Goal: Task Accomplishment & Management: Manage account settings

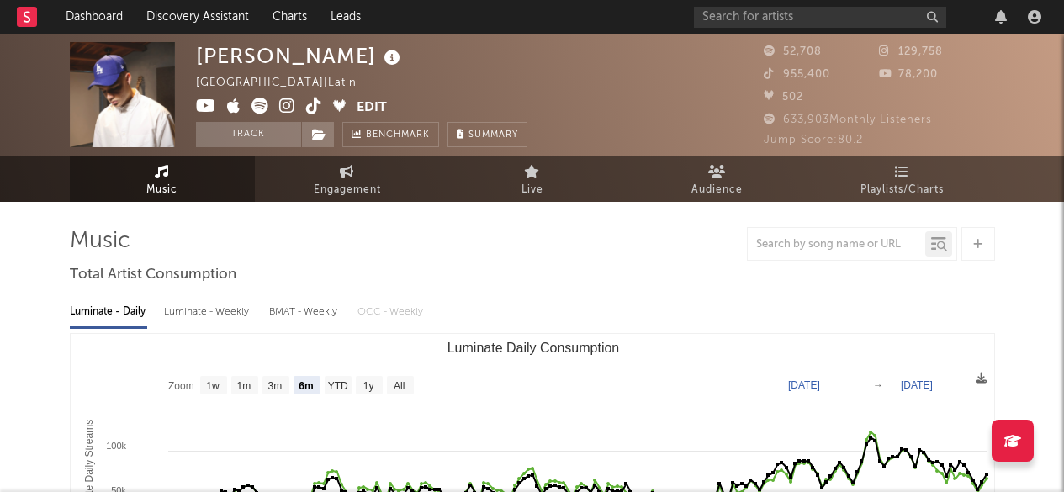
select select "6m"
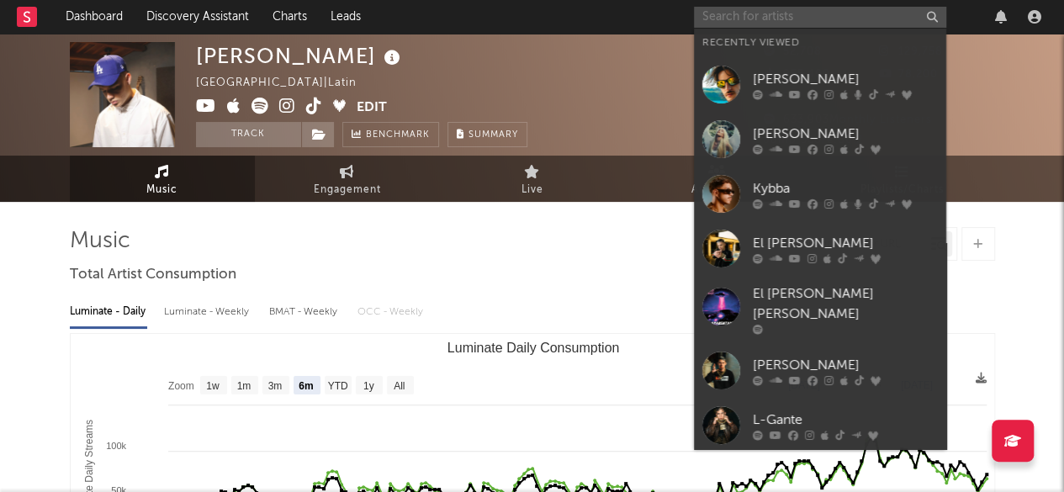
click at [777, 20] on input "text" at bounding box center [820, 17] width 252 height 21
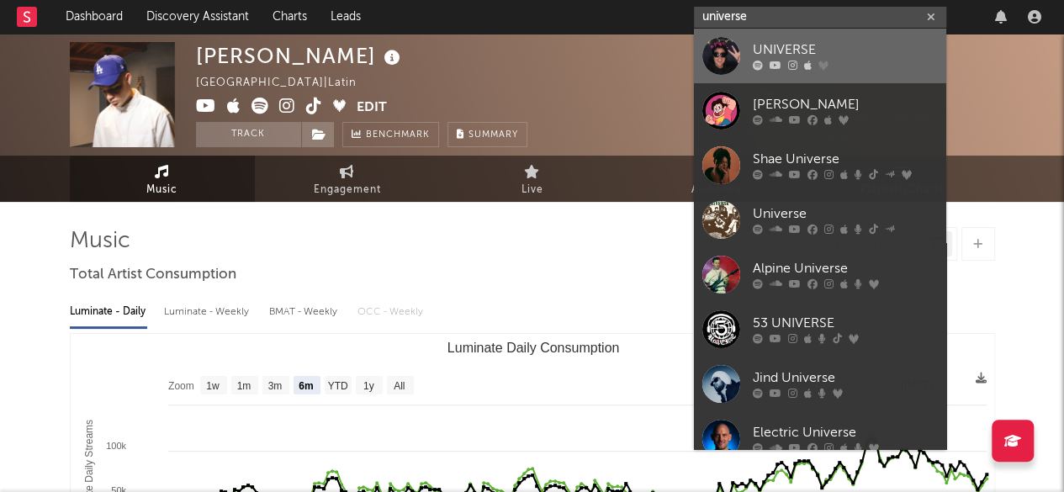
type input "universe"
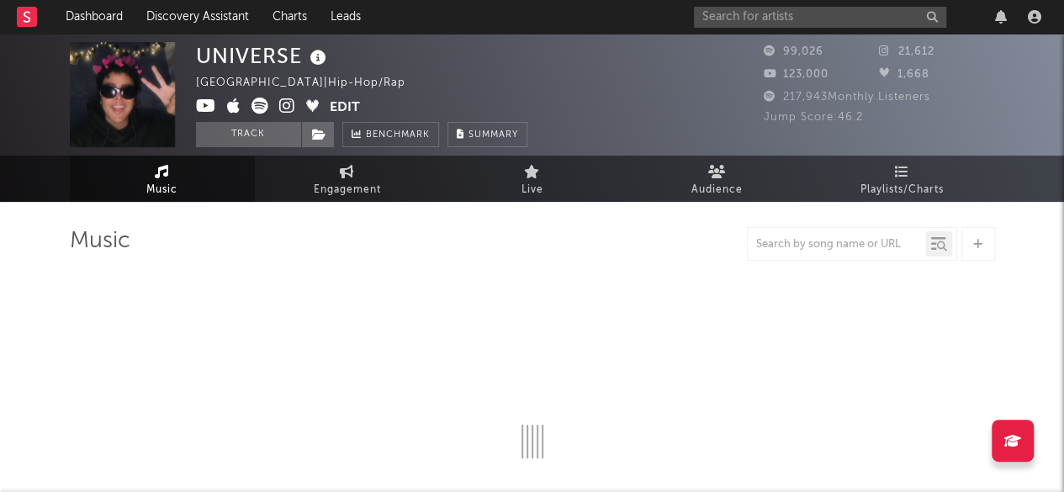
select select "6m"
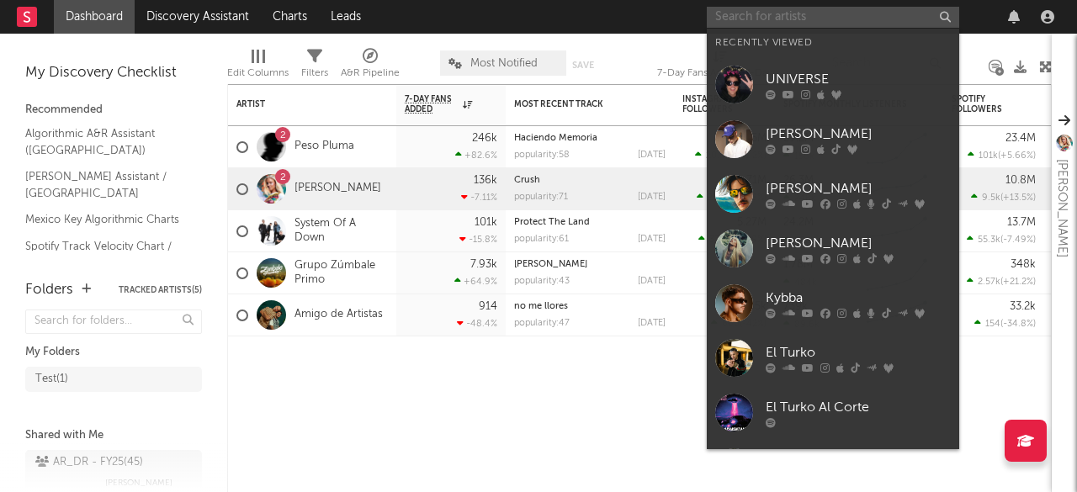
click at [778, 24] on input "text" at bounding box center [833, 17] width 252 height 21
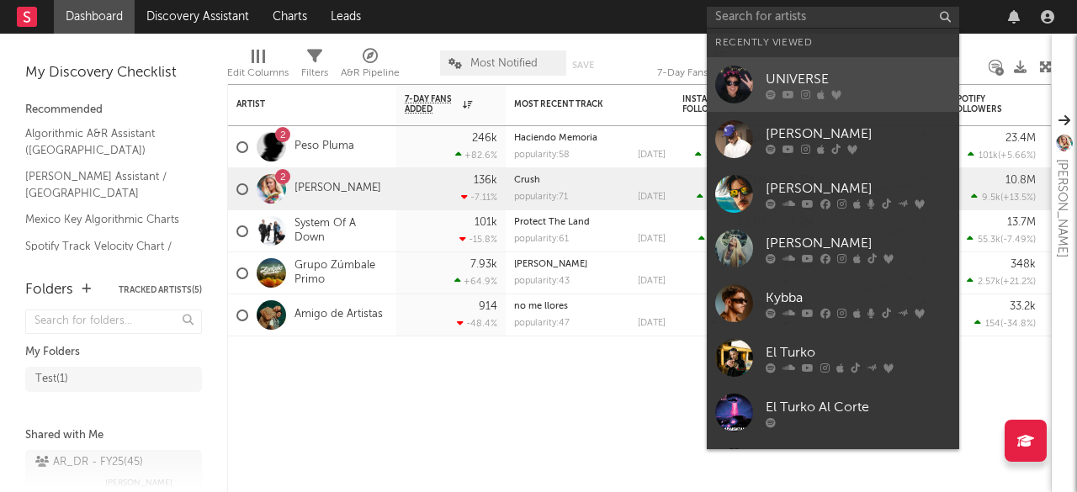
click at [843, 65] on link "UNIVERSE" at bounding box center [833, 84] width 252 height 55
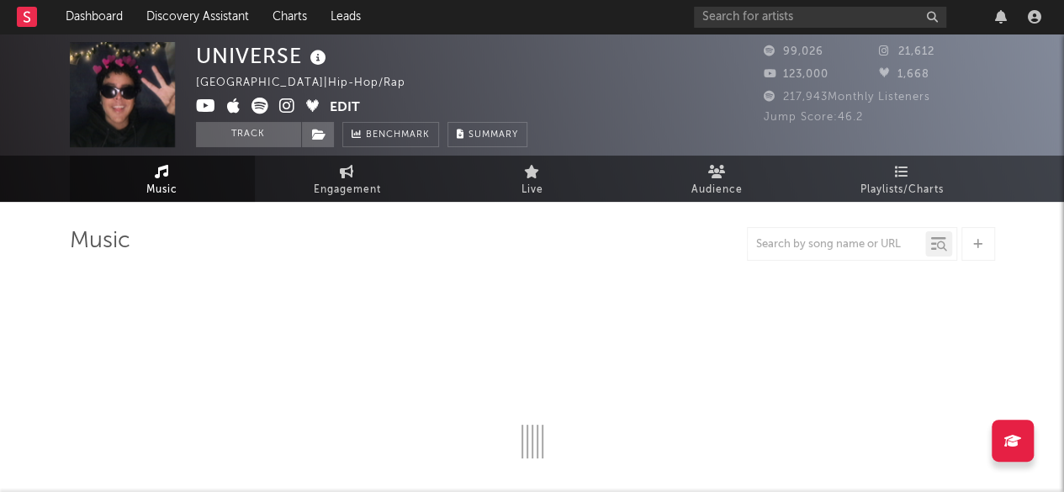
select select "6m"
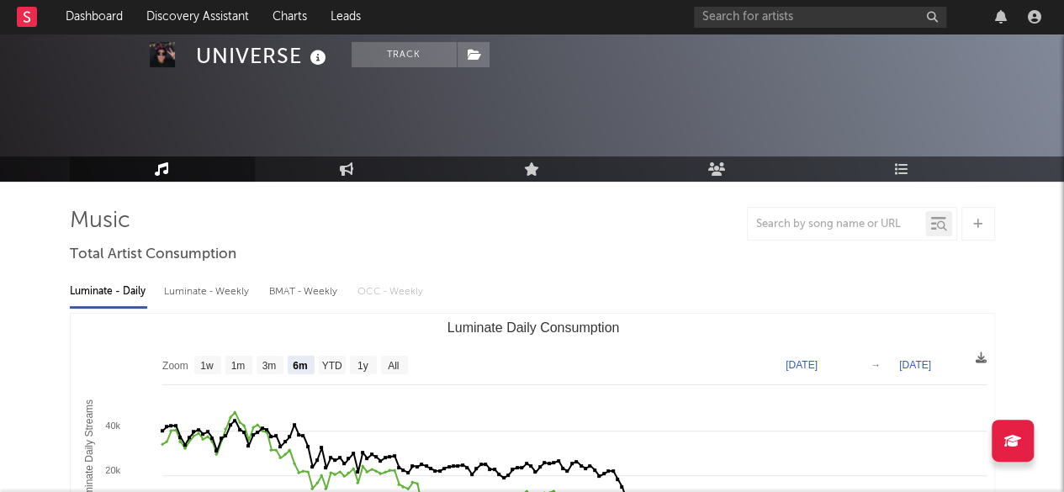
scroll to position [91, 0]
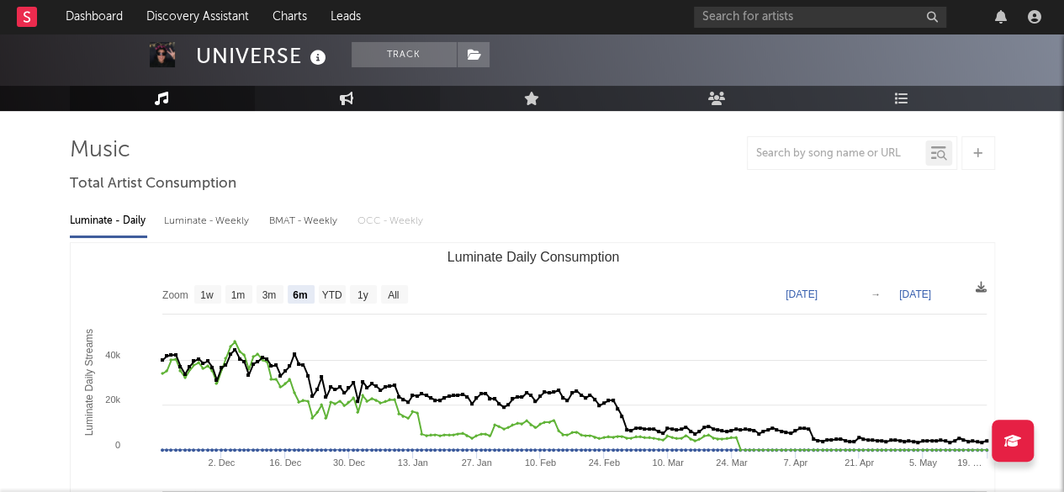
click at [345, 103] on icon at bounding box center [347, 98] width 14 height 13
select select "1w"
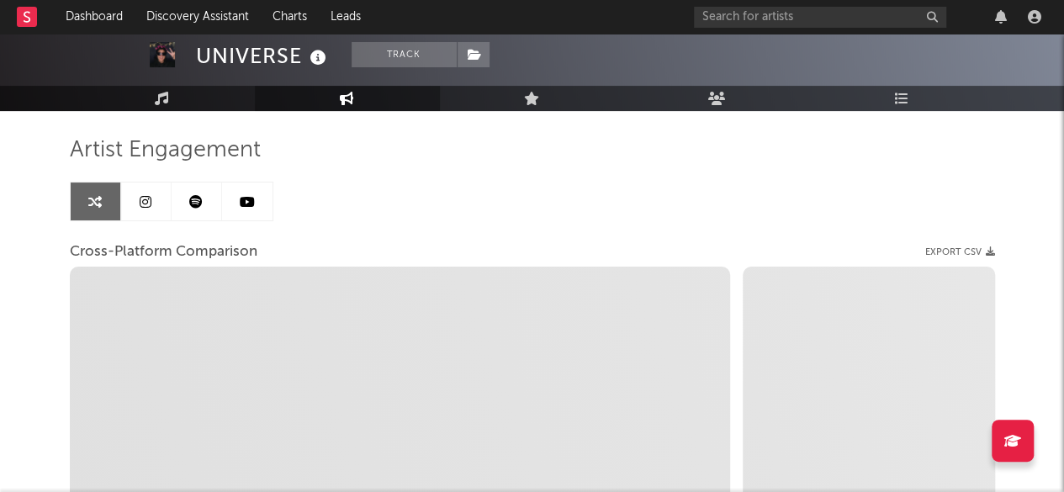
click at [153, 196] on link at bounding box center [146, 202] width 50 height 38
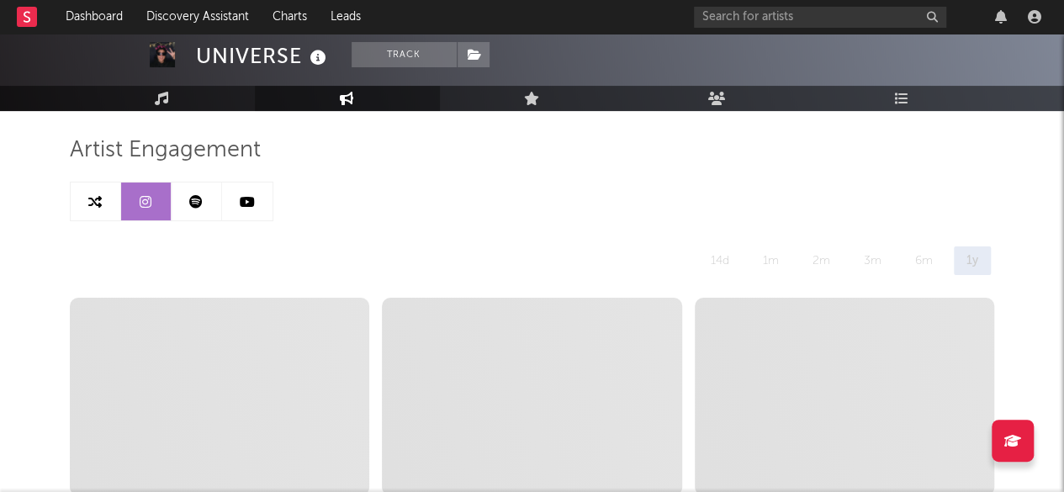
select select "6m"
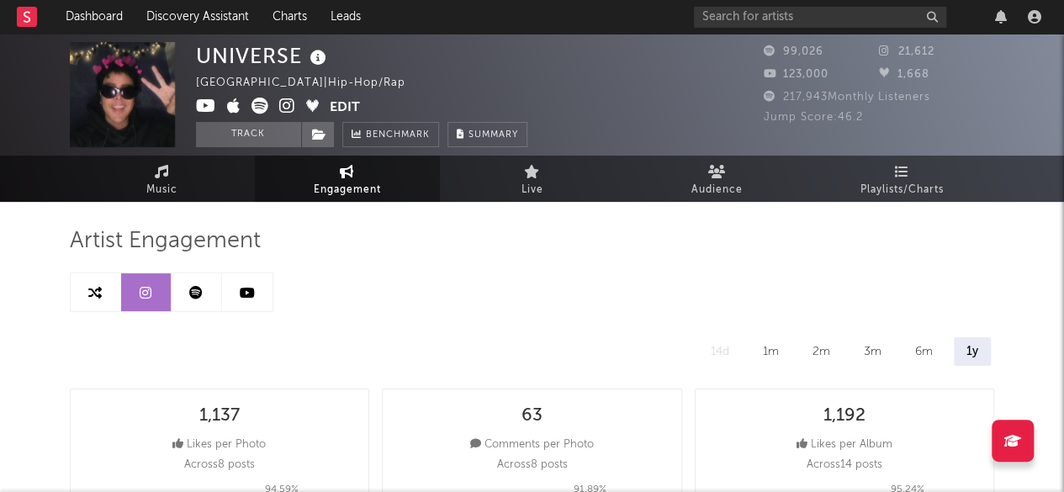
click at [336, 112] on button "Edit" at bounding box center [345, 108] width 30 height 21
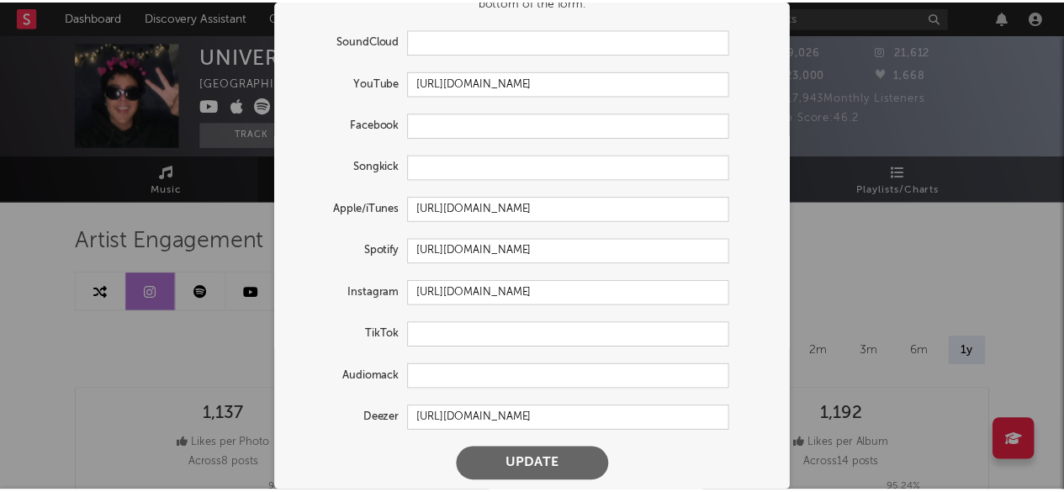
scroll to position [89, 0]
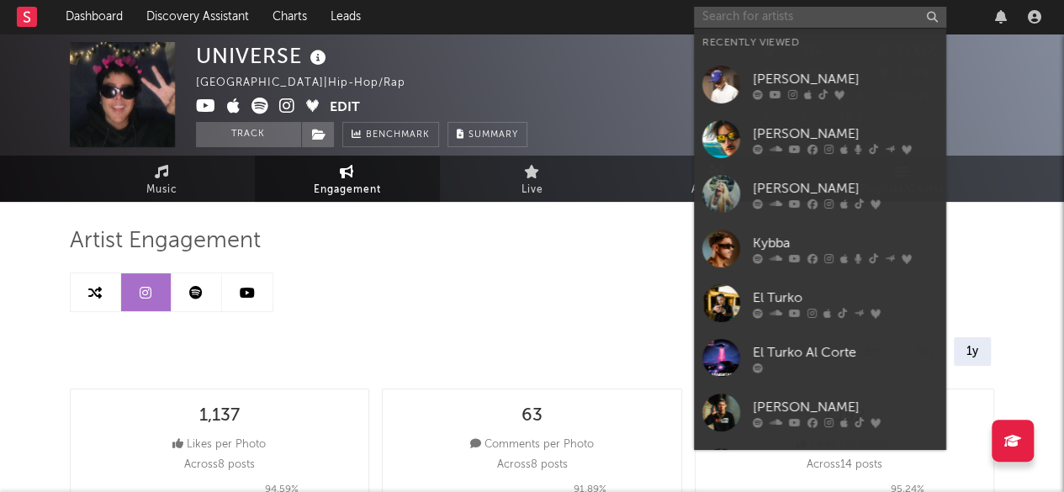
click at [750, 13] on input "text" at bounding box center [820, 17] width 252 height 21
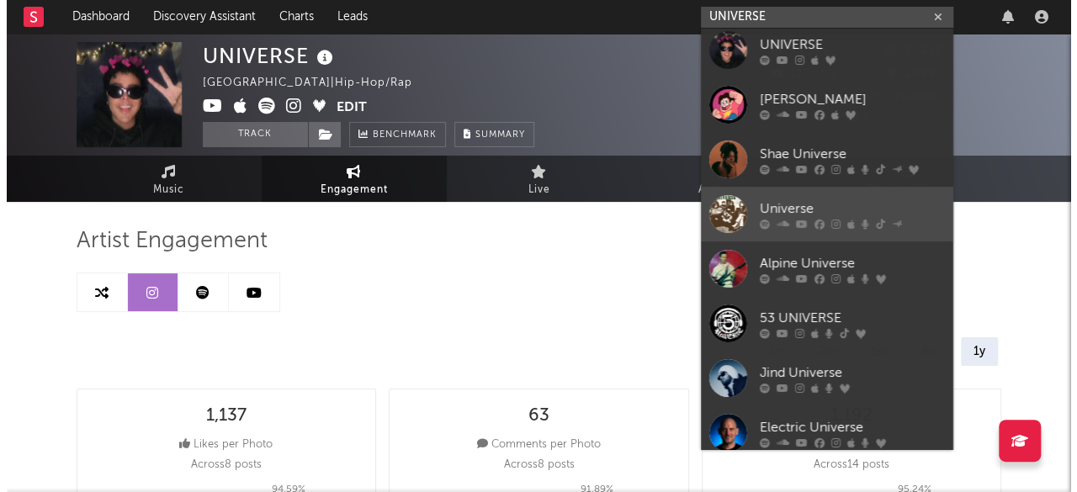
scroll to position [0, 0]
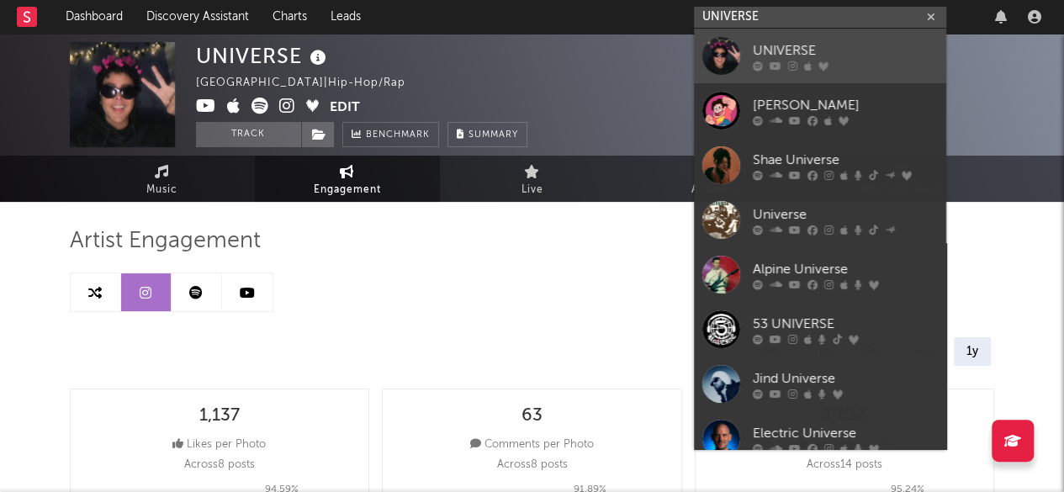
type input "UNIVERSE"
click at [821, 61] on icon at bounding box center [823, 66] width 10 height 10
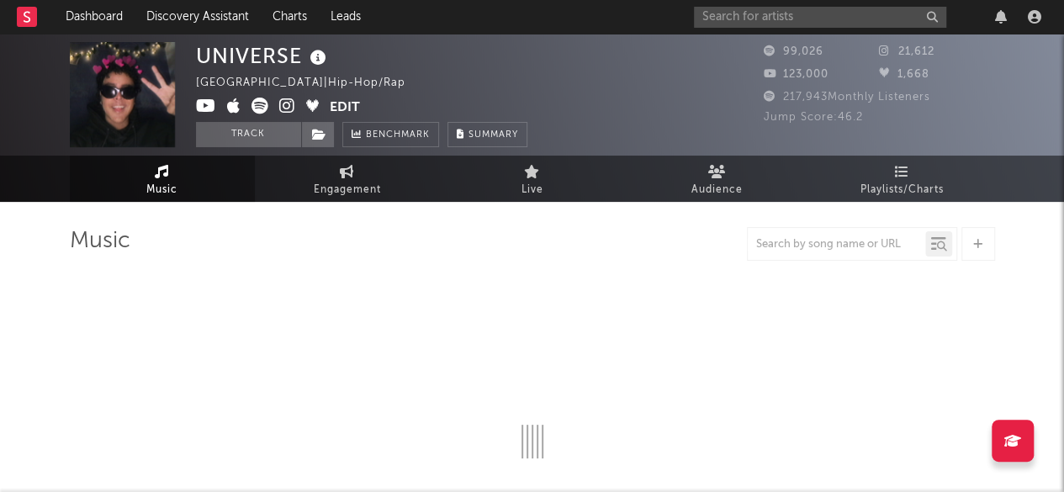
select select "6m"
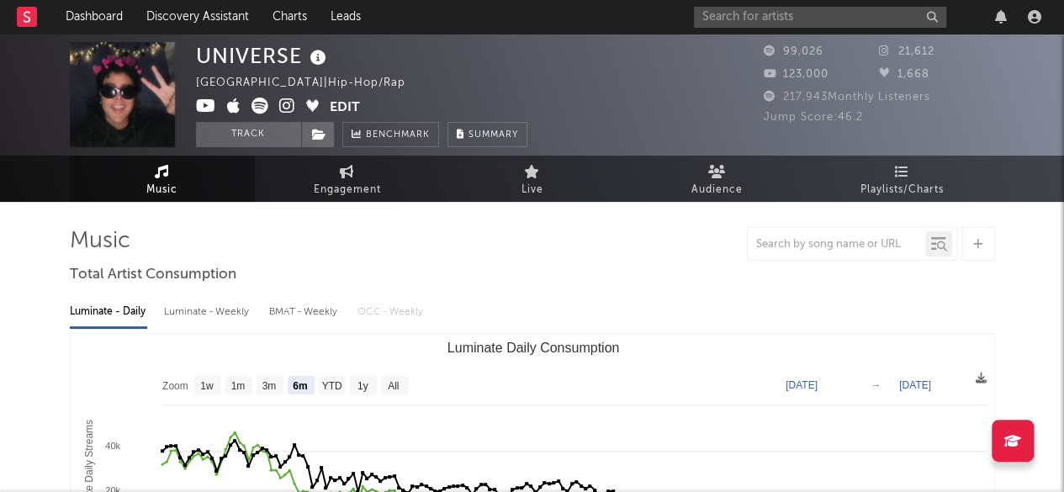
click at [342, 109] on button "Edit" at bounding box center [345, 108] width 30 height 21
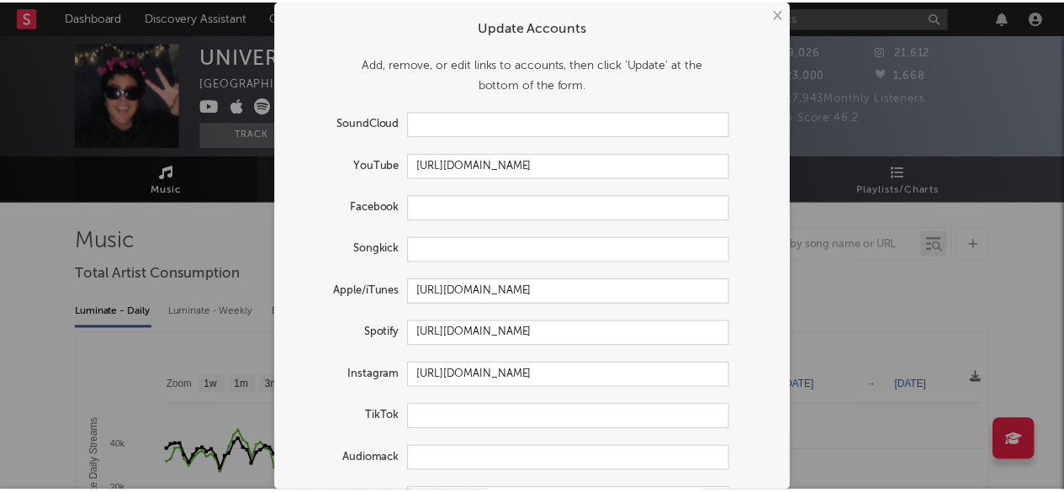
scroll to position [89, 0]
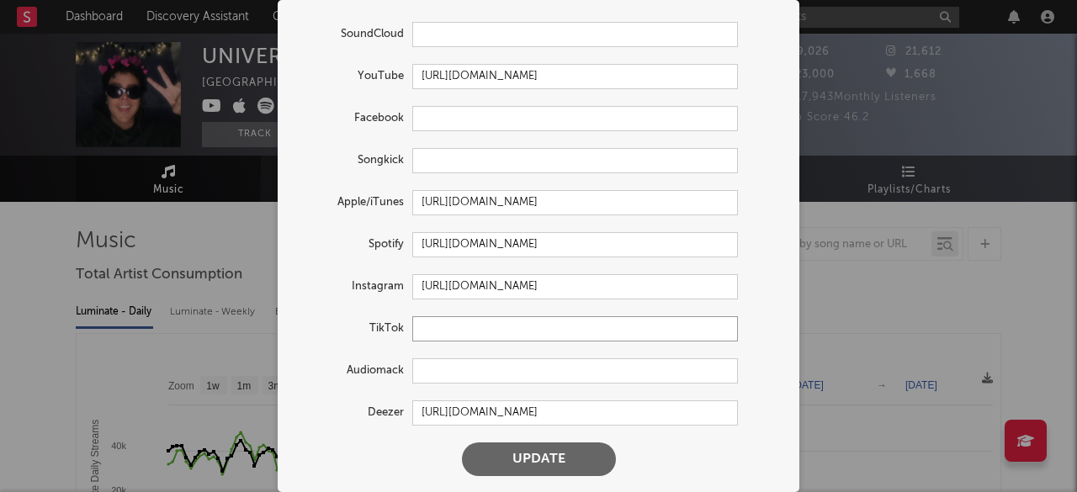
click at [454, 327] on input "text" at bounding box center [575, 328] width 326 height 25
paste input "https://www.tiktok.com/@tebansitop"
type input "https://www.tiktok.com/@tebansitop"
click at [546, 453] on button "Update" at bounding box center [539, 459] width 154 height 34
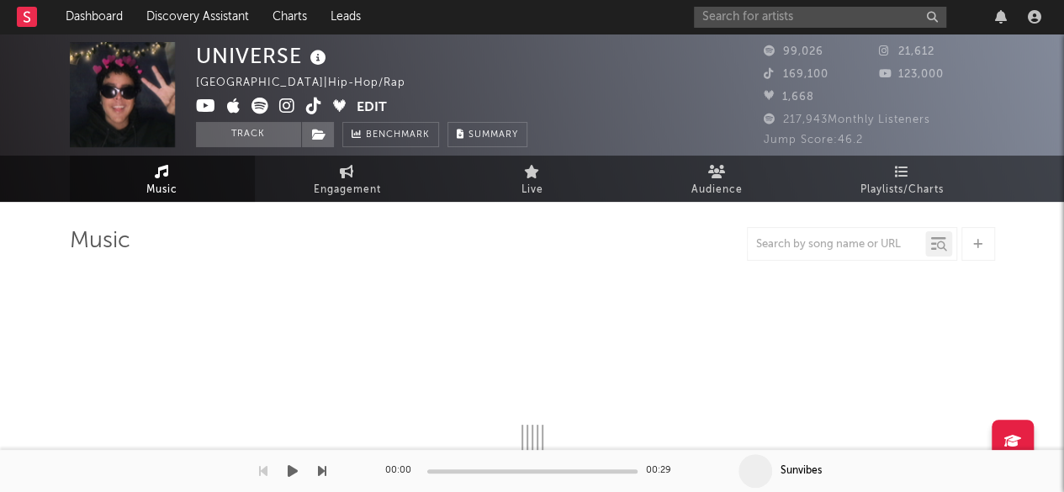
select select "6m"
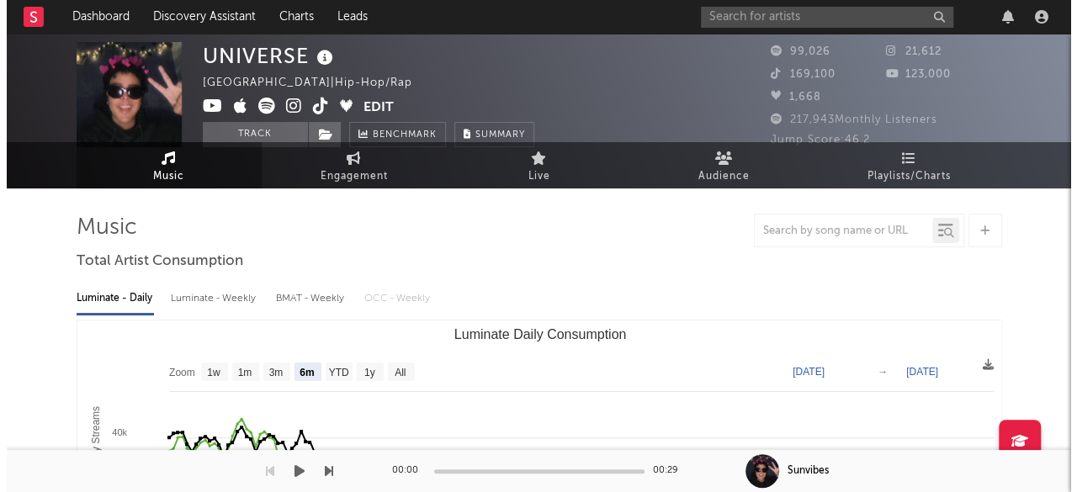
scroll to position [0, 0]
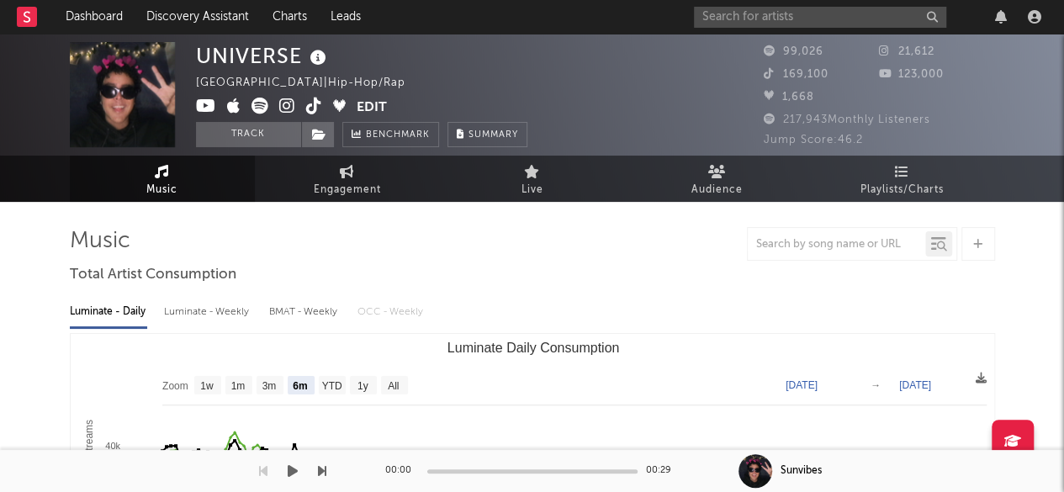
click at [372, 109] on button "Edit" at bounding box center [372, 108] width 30 height 21
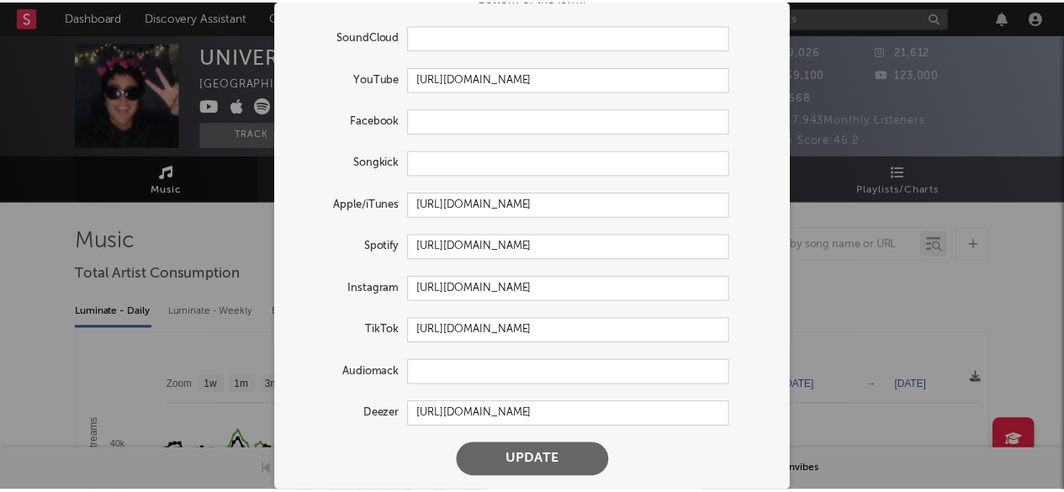
scroll to position [87, 0]
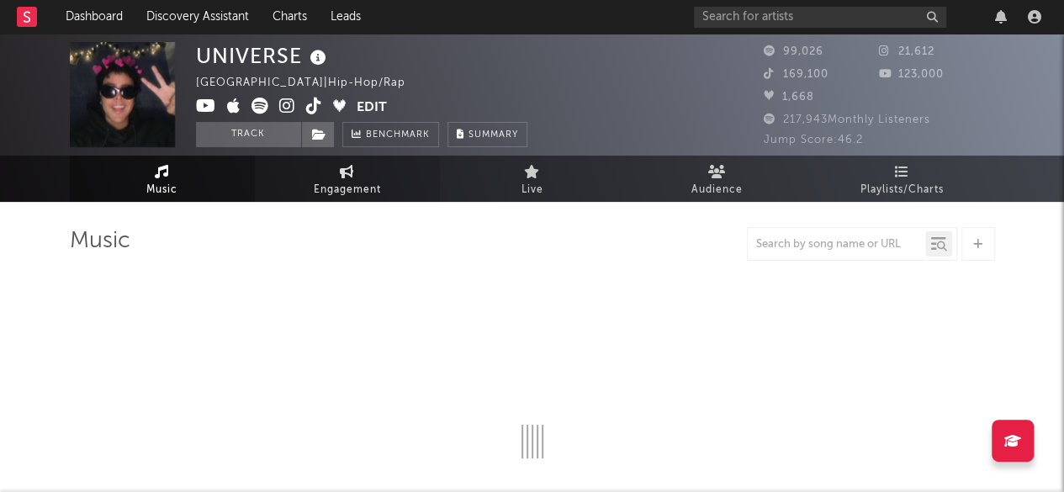
click at [322, 177] on link "Engagement" at bounding box center [347, 179] width 185 height 46
select select "1w"
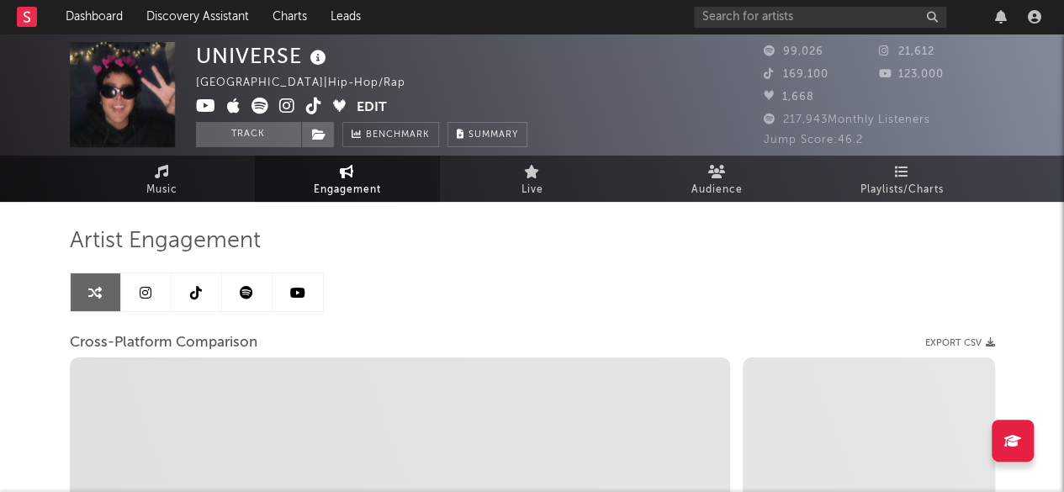
click at [209, 278] on link at bounding box center [197, 292] width 50 height 38
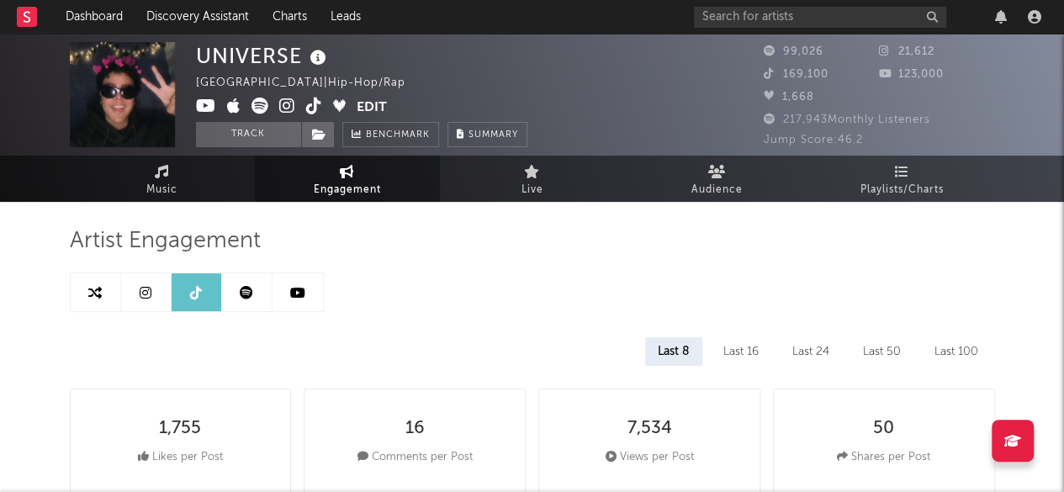
select select "6m"
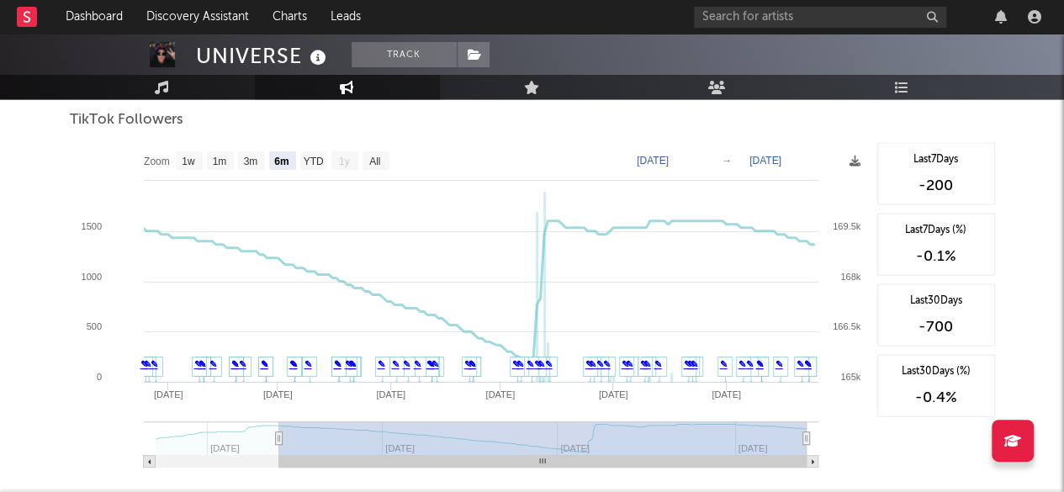
scroll to position [1626, 0]
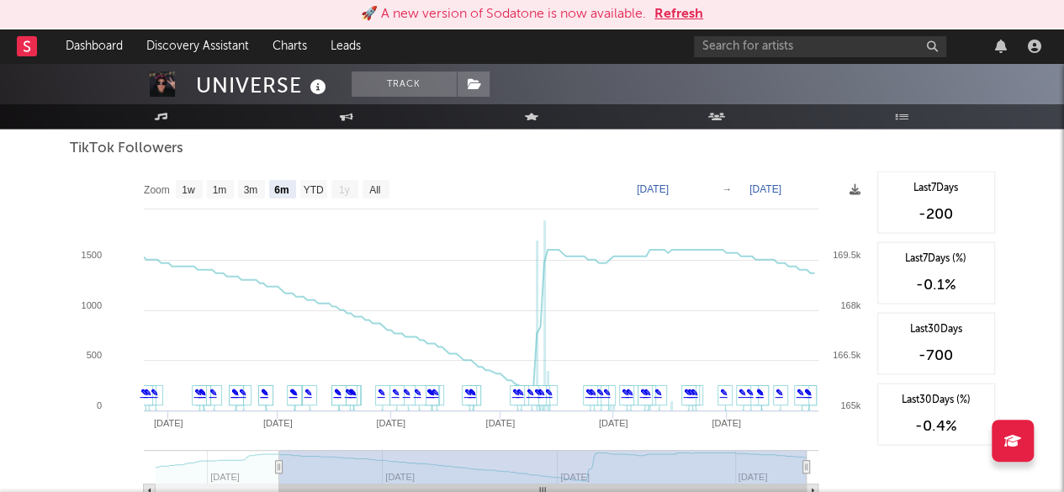
click at [691, 8] on button "Refresh" at bounding box center [678, 14] width 49 height 20
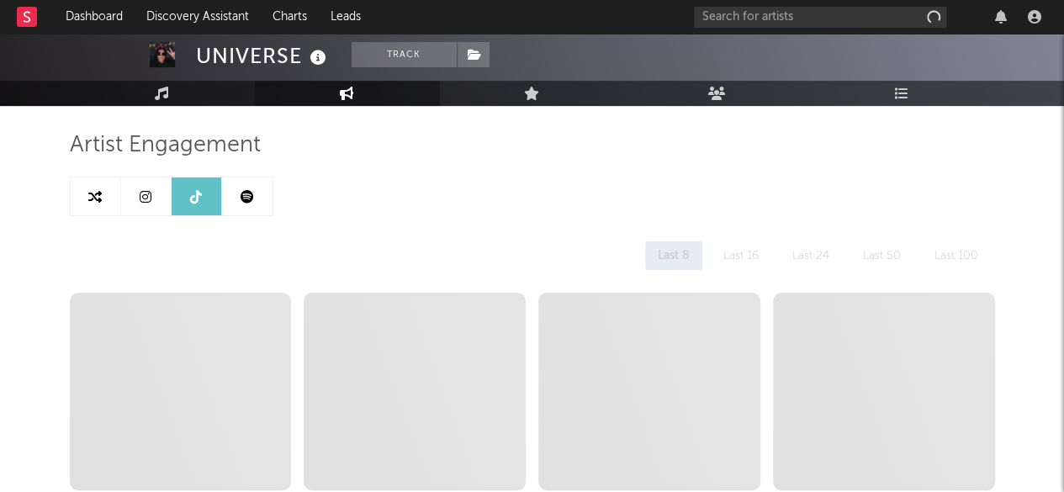
scroll to position [96, 0]
select select "6m"
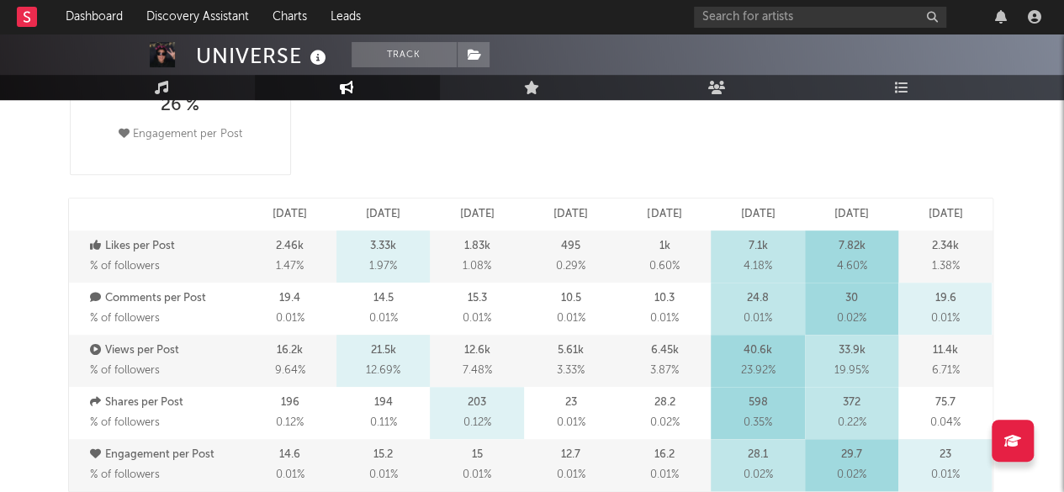
scroll to position [397, 0]
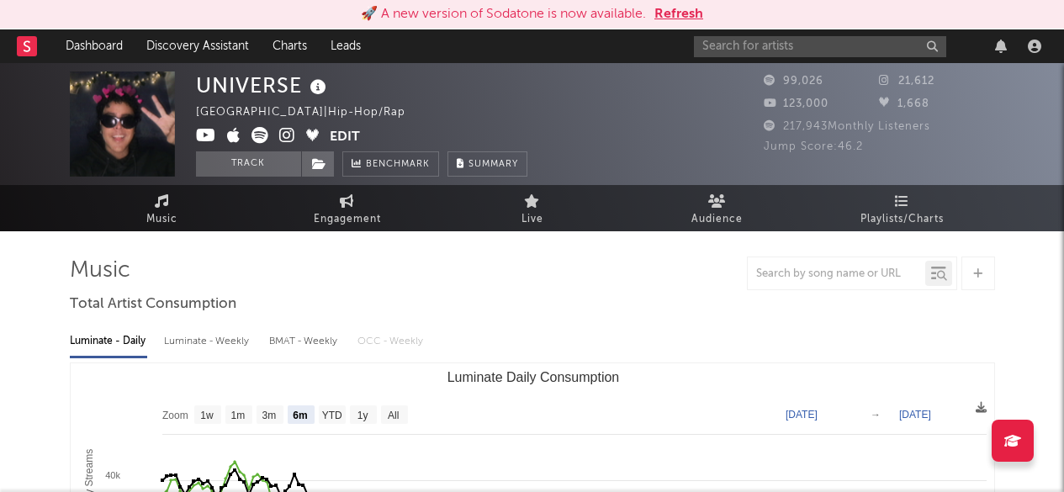
select select "6m"
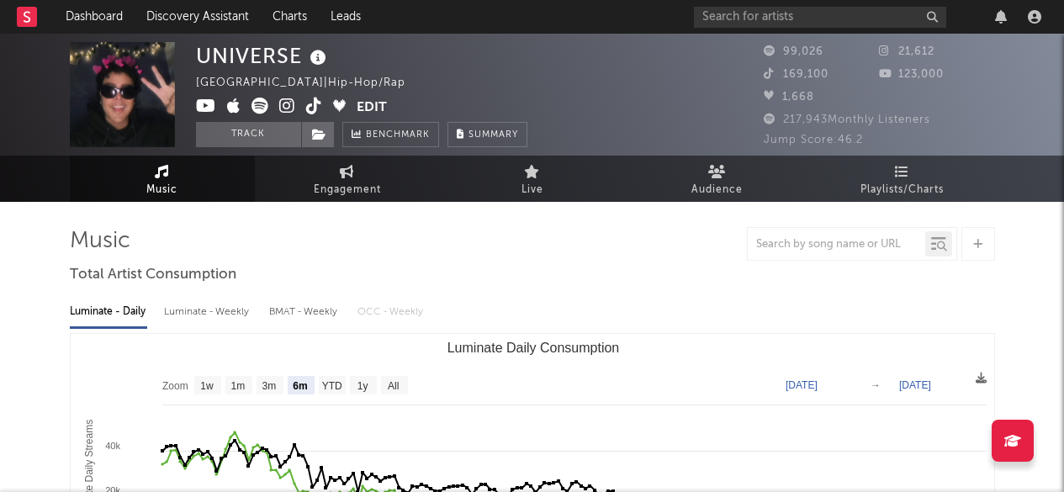
select select "6m"
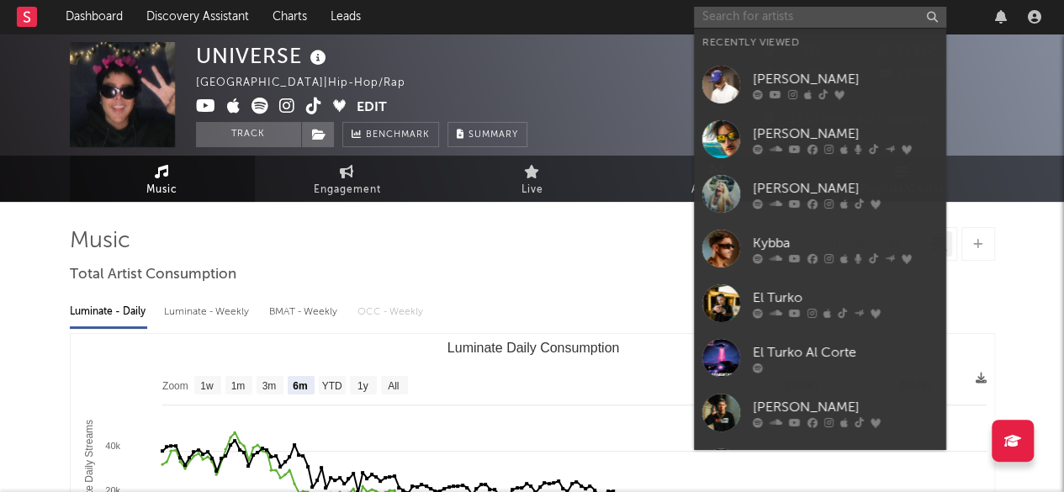
click at [782, 19] on input "text" at bounding box center [820, 17] width 252 height 21
paste input "[PERSON_NAME]"
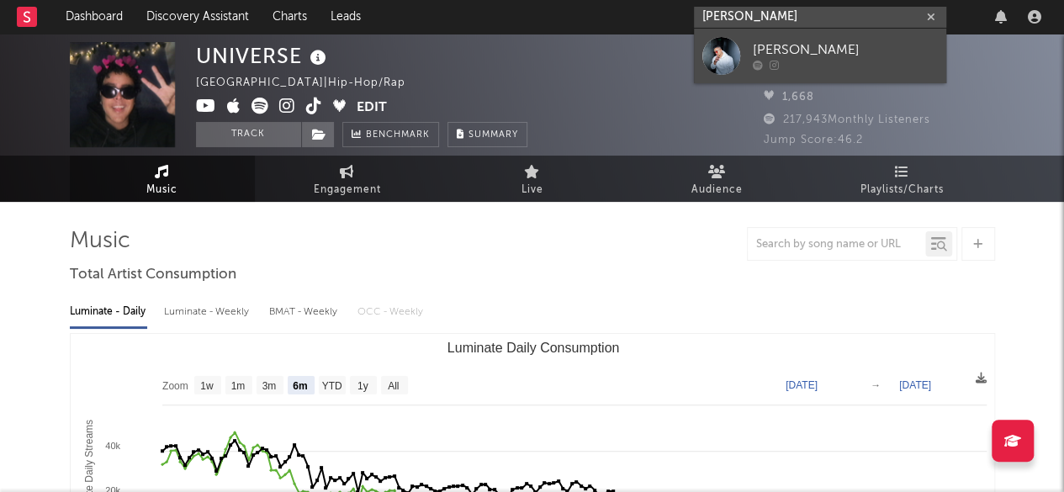
type input "[PERSON_NAME]"
click at [781, 58] on div "[PERSON_NAME]" at bounding box center [845, 50] width 185 height 20
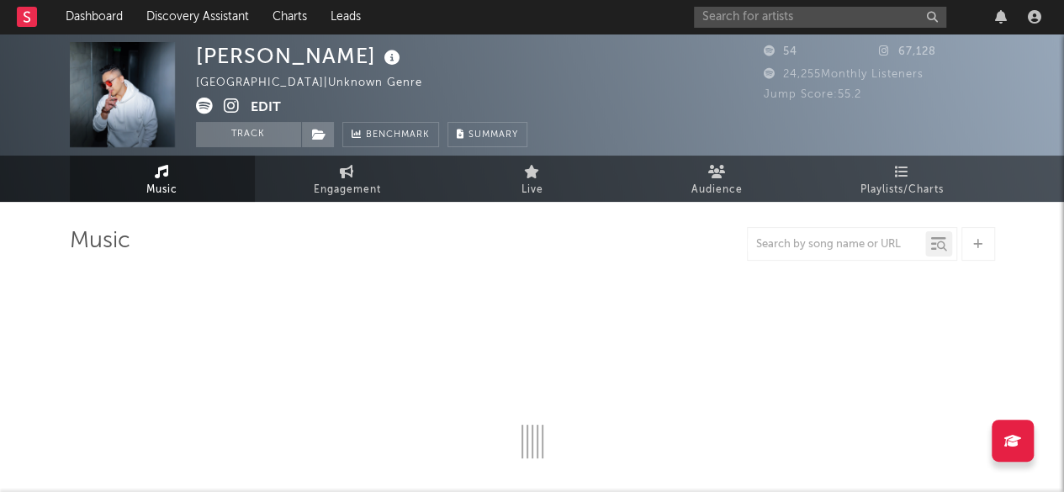
select select "1w"
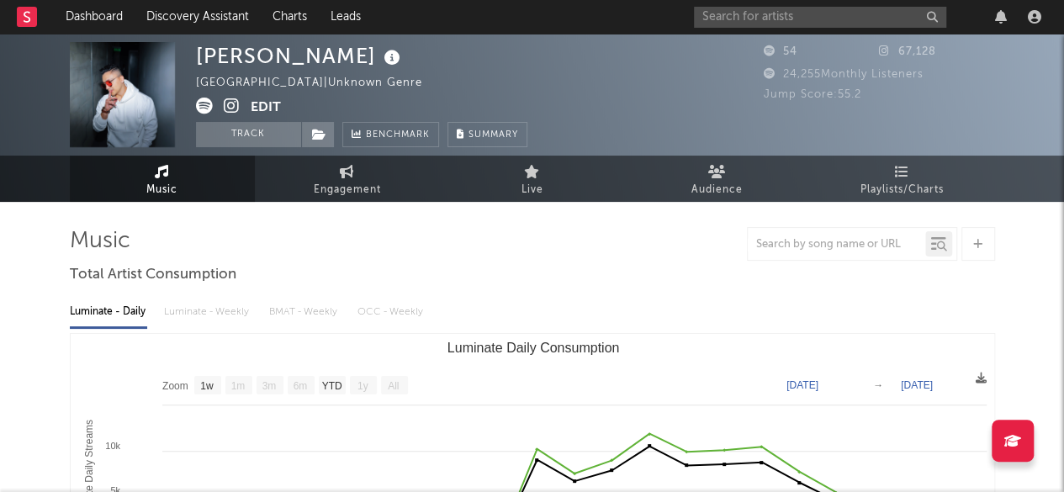
click at [273, 103] on button "Edit" at bounding box center [266, 108] width 30 height 21
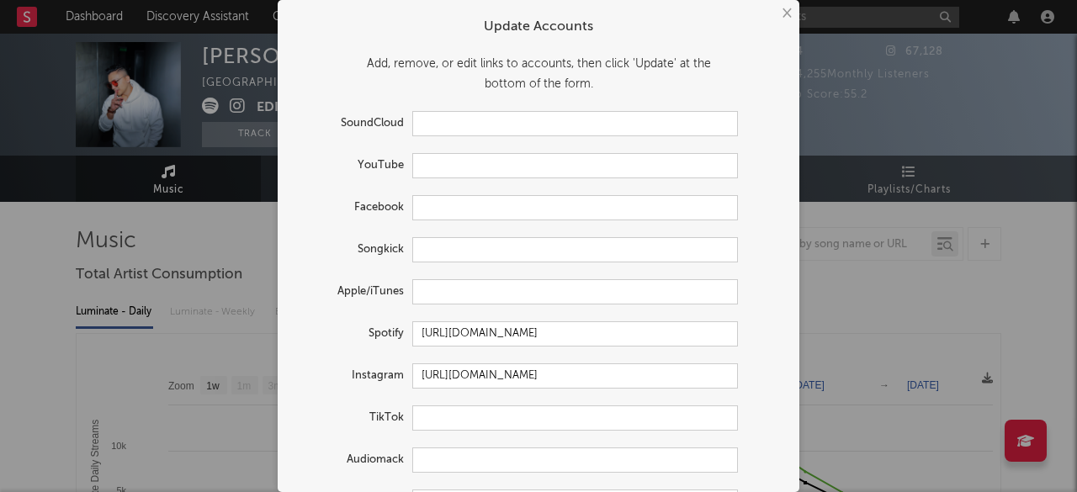
scroll to position [60, 0]
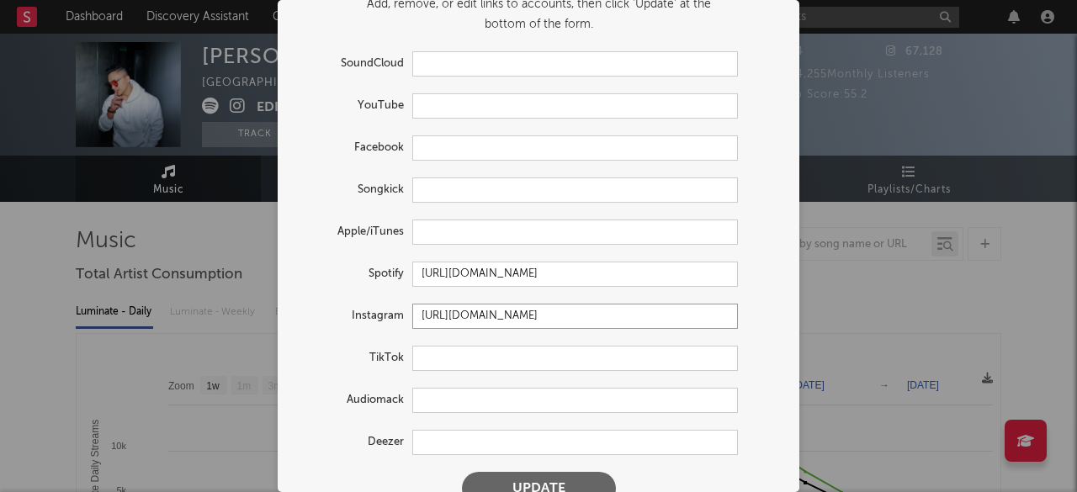
click at [672, 309] on input "[URL][DOMAIN_NAME]" at bounding box center [575, 316] width 326 height 25
click at [540, 359] on input "text" at bounding box center [575, 358] width 326 height 25
paste input "[URL][DOMAIN_NAME]"
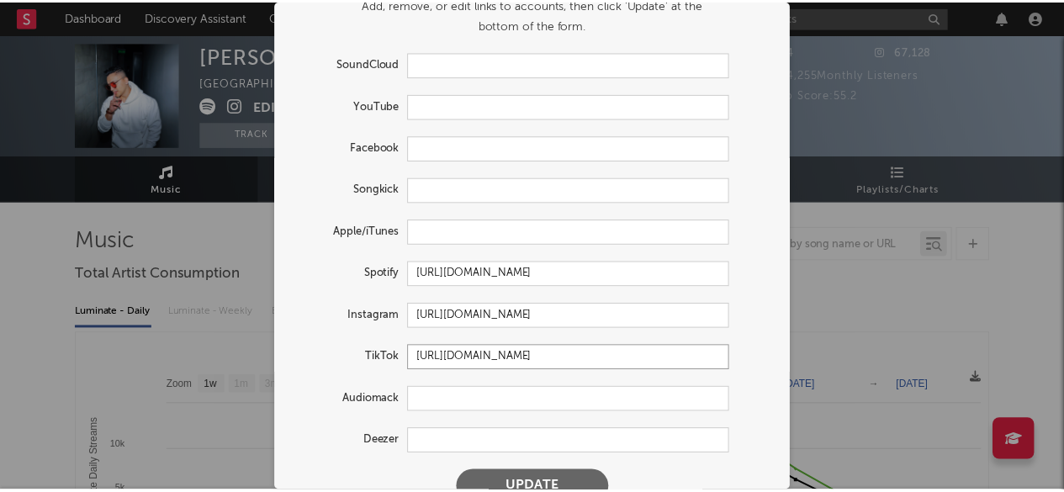
scroll to position [89, 0]
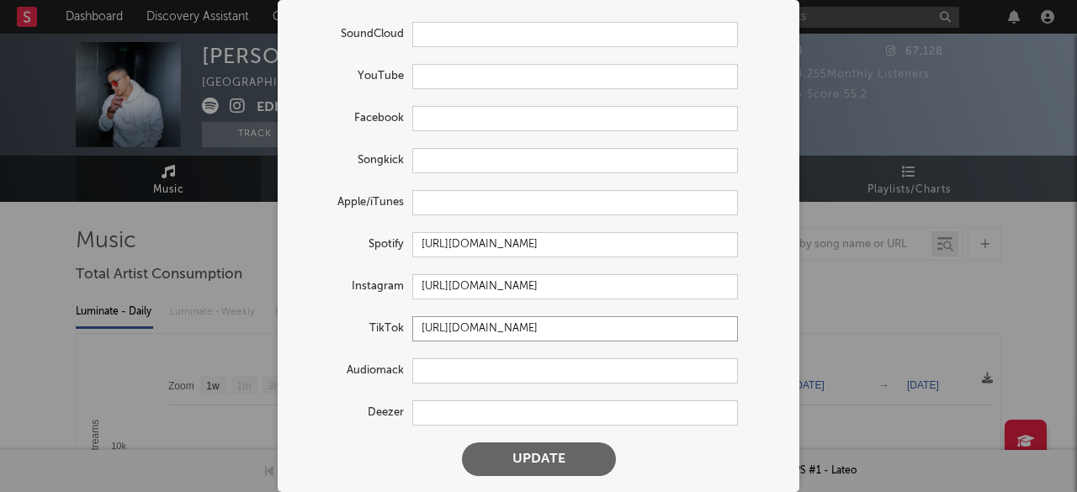
type input "[URL][DOMAIN_NAME]"
click at [548, 463] on button "Update" at bounding box center [539, 459] width 154 height 34
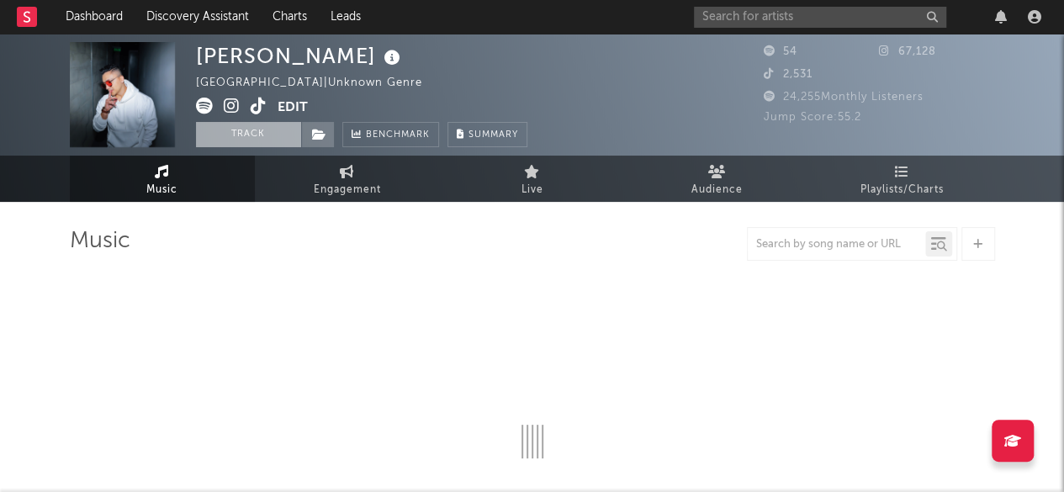
select select "1w"
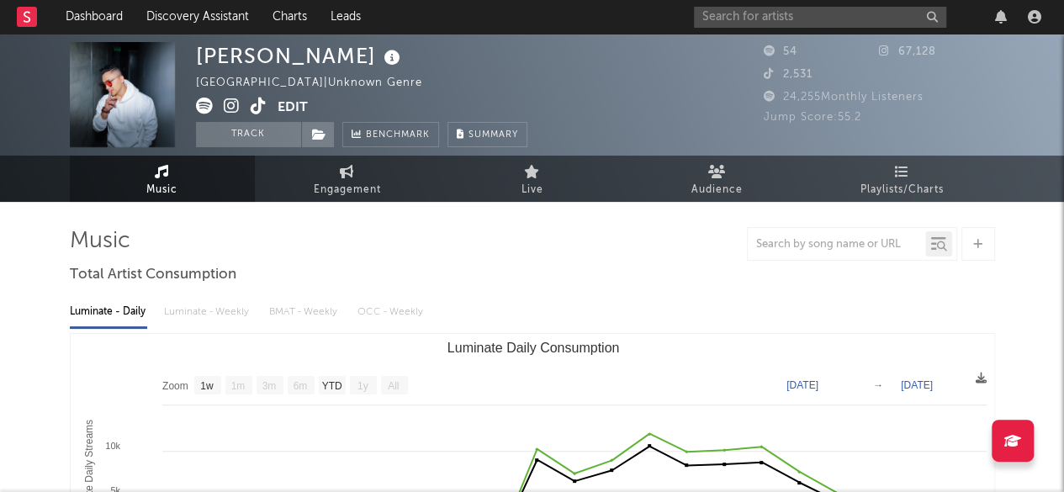
click at [284, 107] on button "Edit" at bounding box center [293, 108] width 30 height 21
click at [341, 186] on span "Engagement" at bounding box center [347, 190] width 67 height 20
select select "1w"
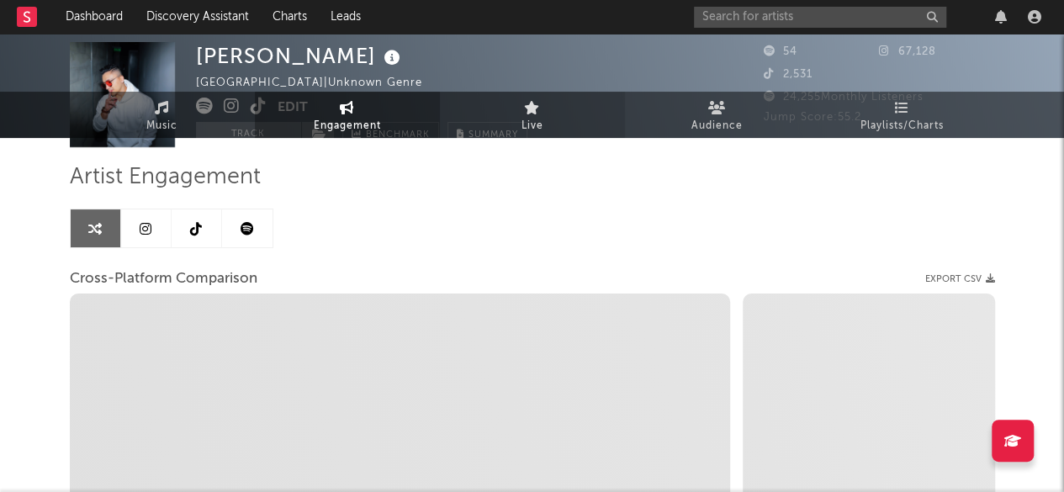
scroll to position [70, 0]
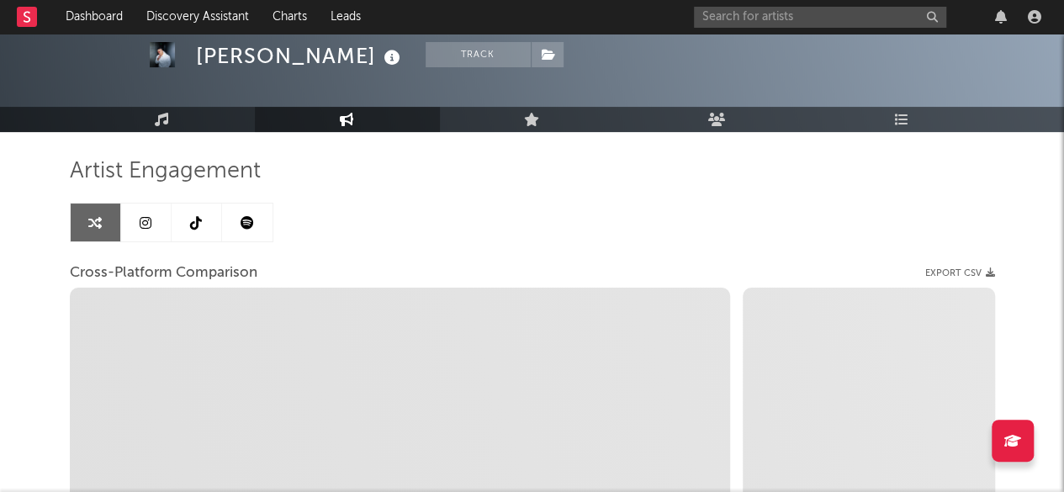
click at [146, 218] on icon at bounding box center [146, 222] width 12 height 13
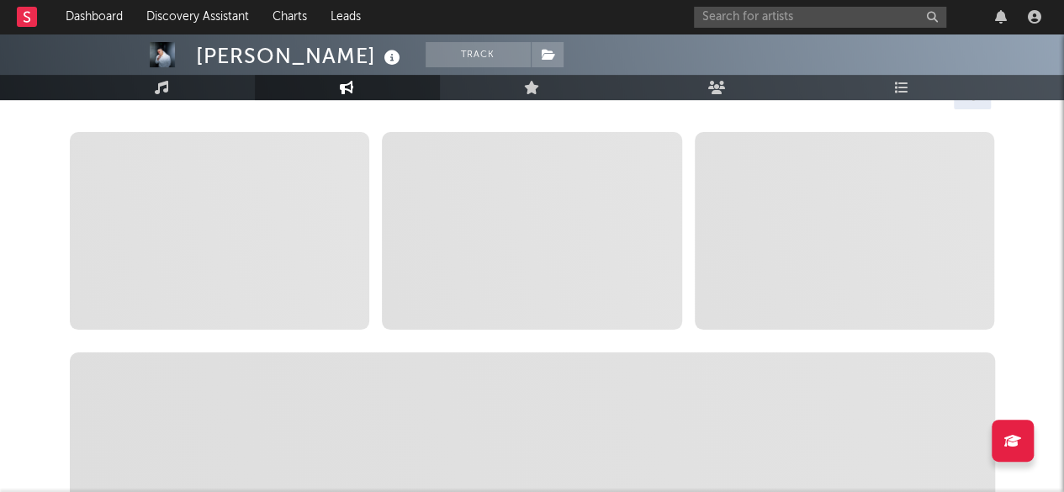
select select "6m"
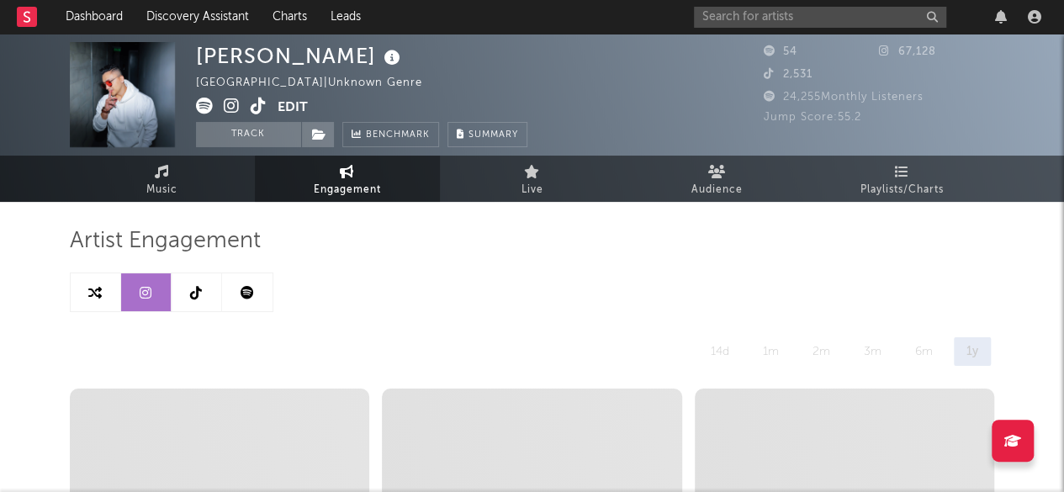
click at [190, 290] on icon at bounding box center [196, 292] width 12 height 13
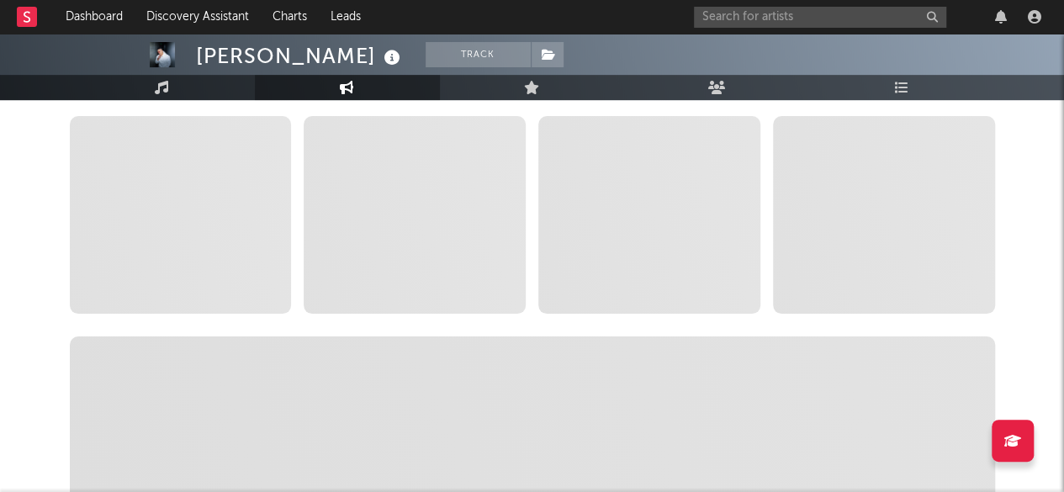
select select "1w"
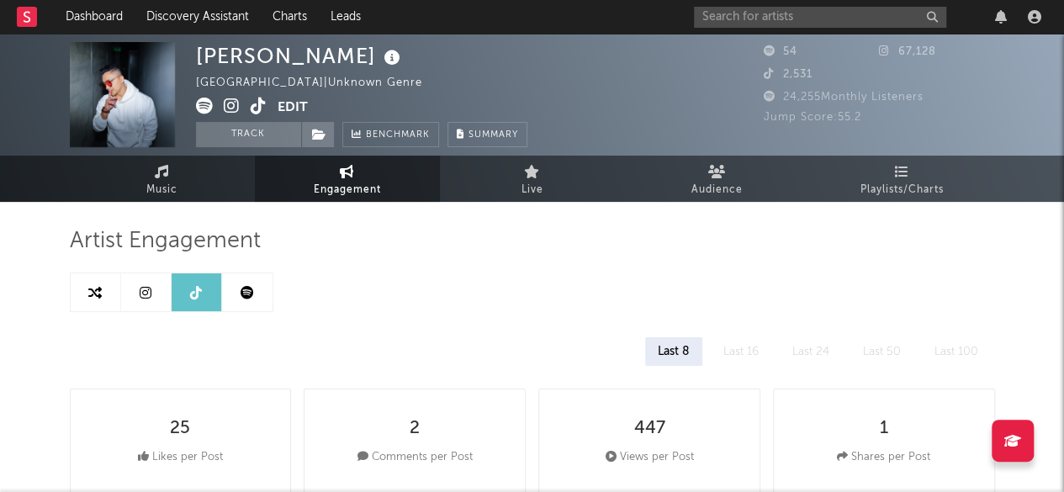
click at [154, 300] on link at bounding box center [146, 292] width 50 height 38
select select "6m"
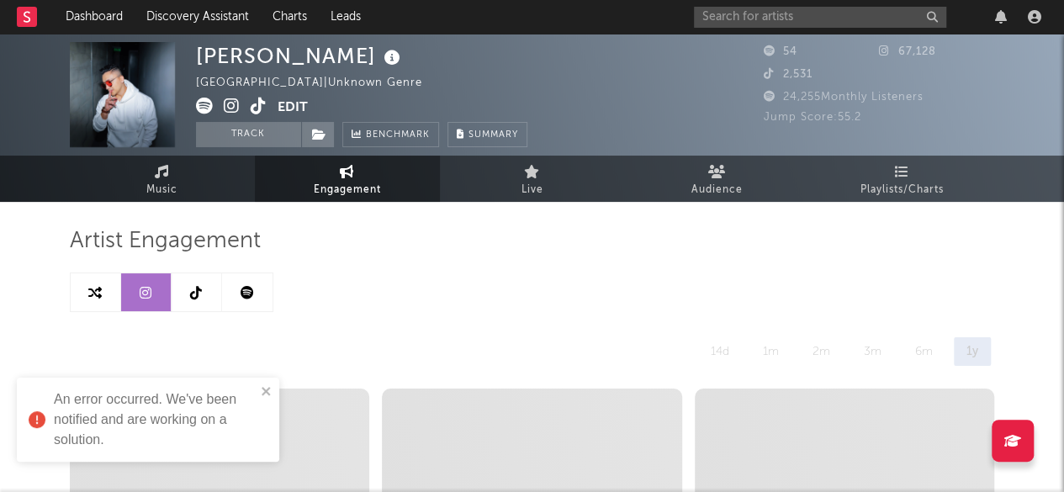
click at [268, 381] on div "An error occurred. We've been notified and are working on a solution." at bounding box center [148, 420] width 262 height 84
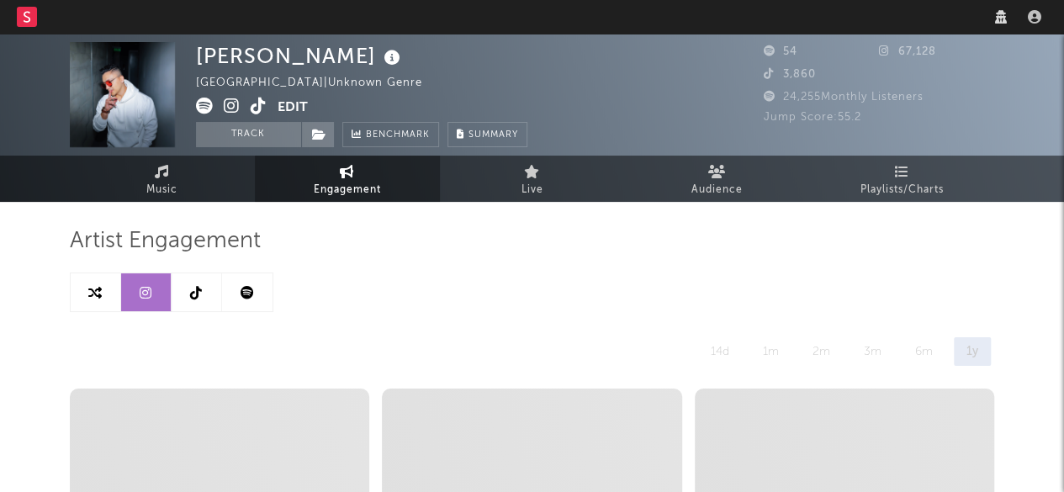
select select "6m"
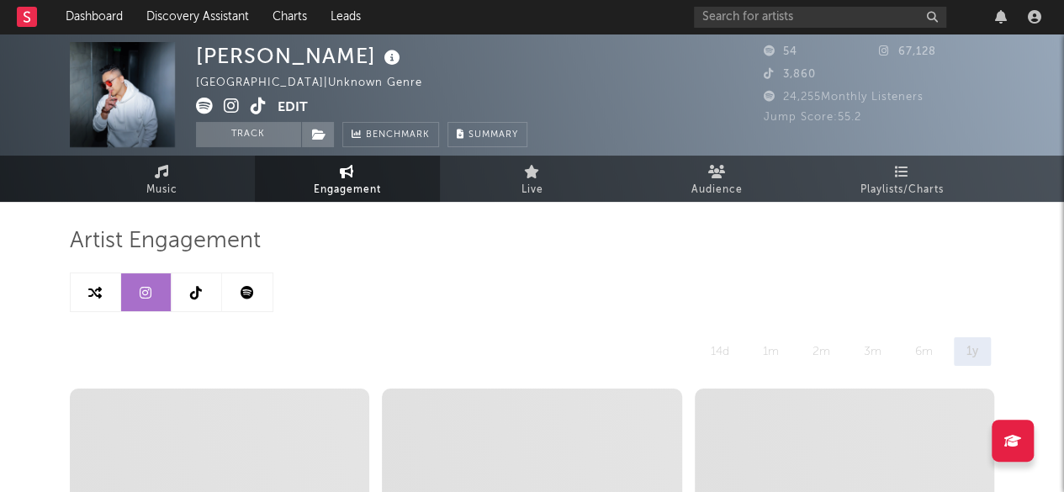
click at [301, 101] on button "Edit" at bounding box center [293, 108] width 30 height 21
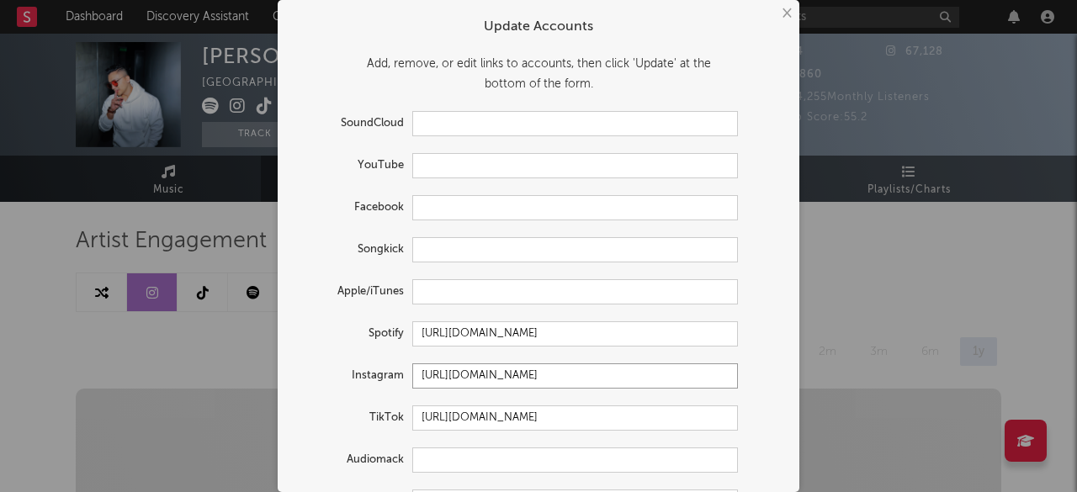
click at [511, 367] on input "[URL][DOMAIN_NAME]" at bounding box center [575, 375] width 326 height 25
click at [781, 8] on button "×" at bounding box center [785, 13] width 19 height 19
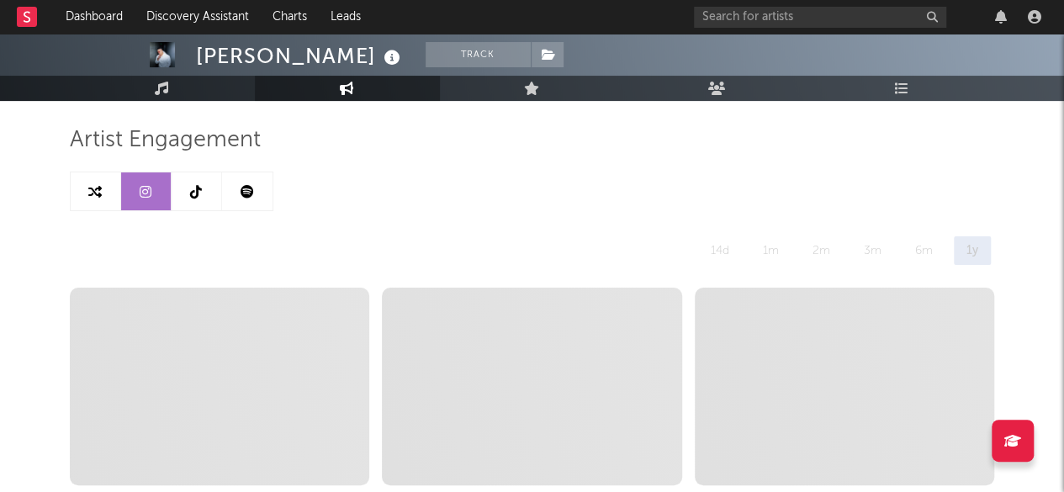
scroll to position [99, 0]
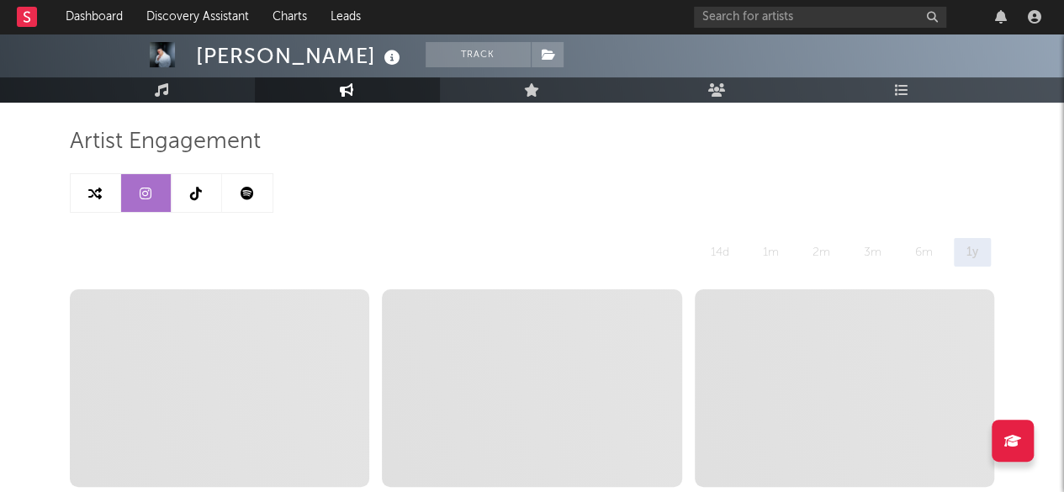
click at [104, 184] on link at bounding box center [96, 193] width 50 height 38
select select "1m"
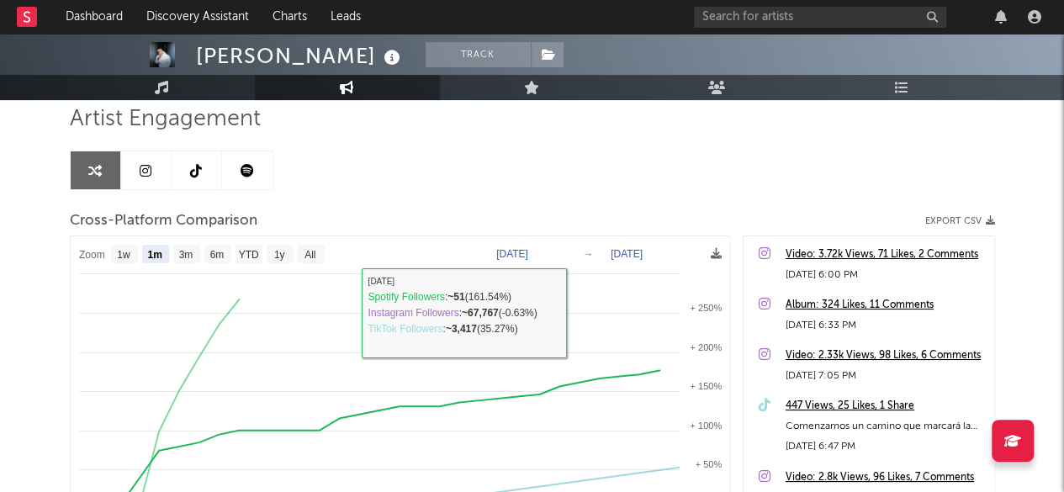
scroll to position [66, 0]
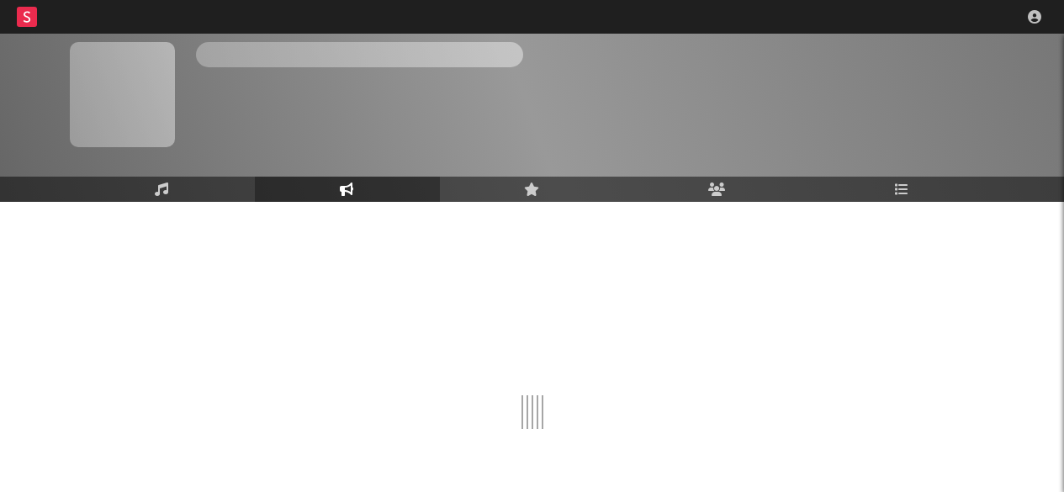
scroll to position [66, 0]
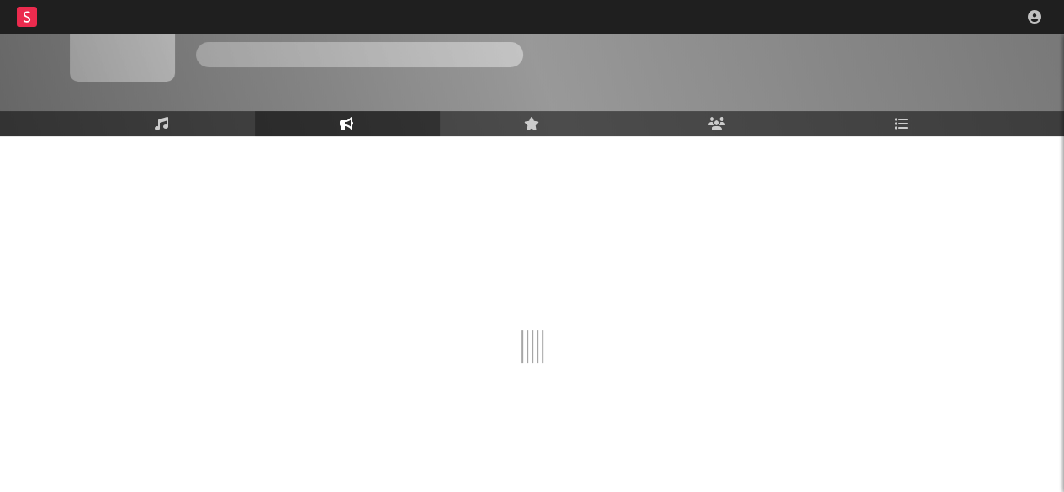
select select "1w"
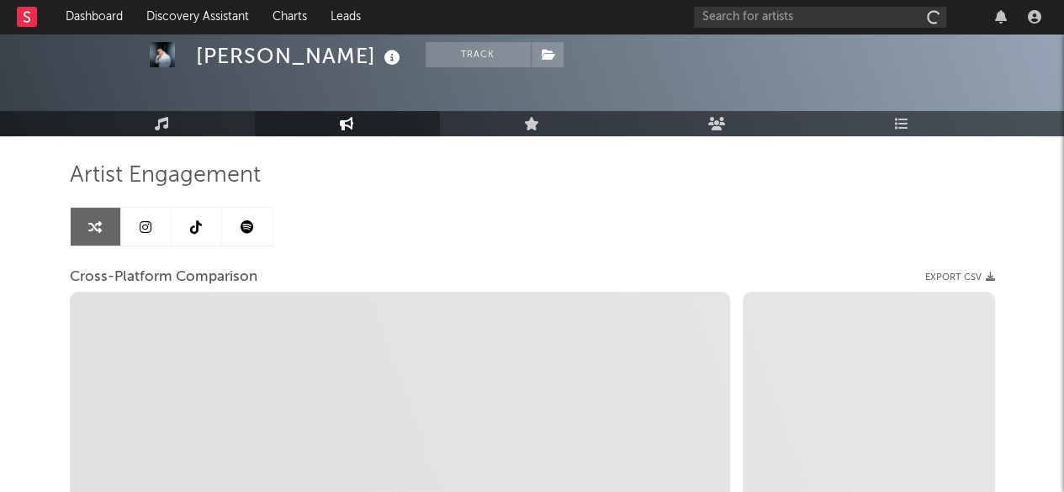
select select "1m"
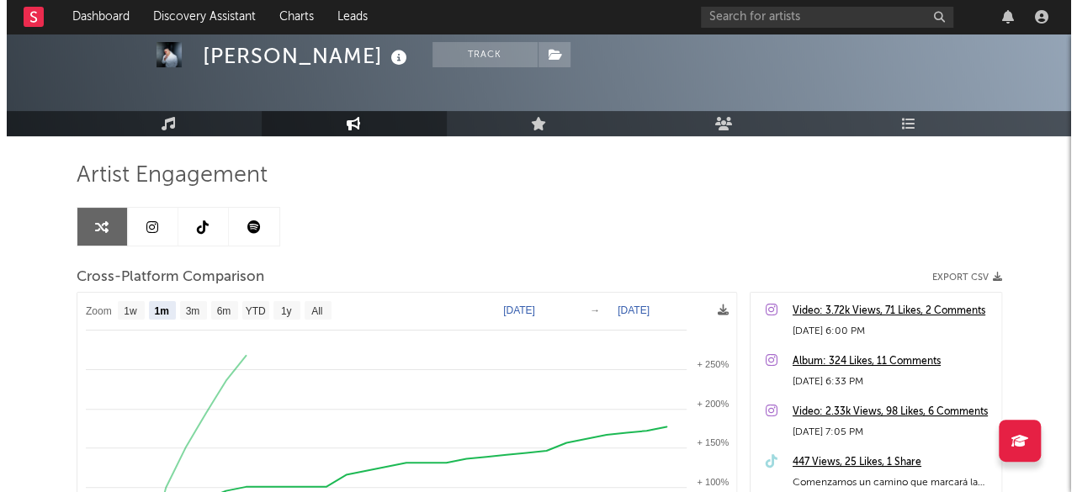
scroll to position [20, 0]
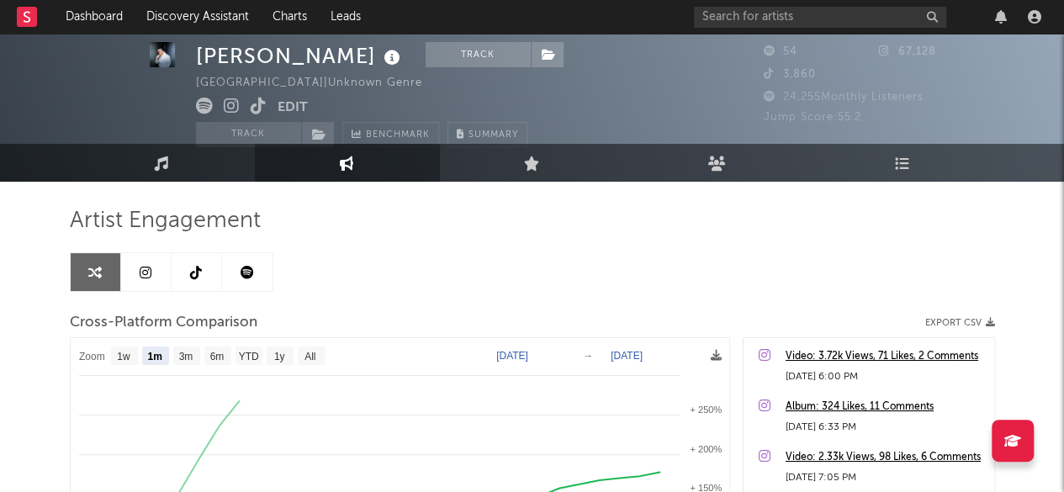
click at [289, 105] on button "Edit" at bounding box center [293, 108] width 30 height 21
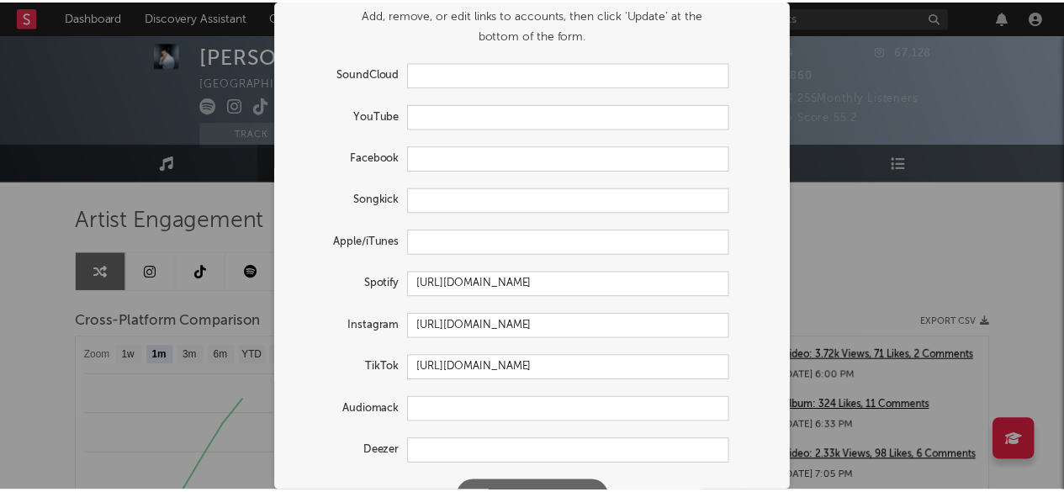
scroll to position [50, 0]
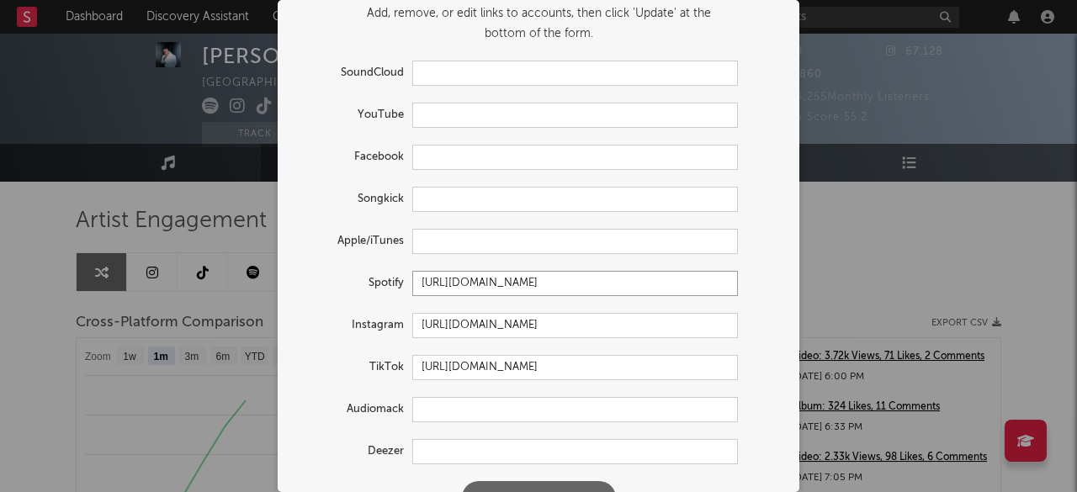
click at [653, 278] on input "[URL][DOMAIN_NAME]" at bounding box center [575, 283] width 326 height 25
